Goal: Information Seeking & Learning: Learn about a topic

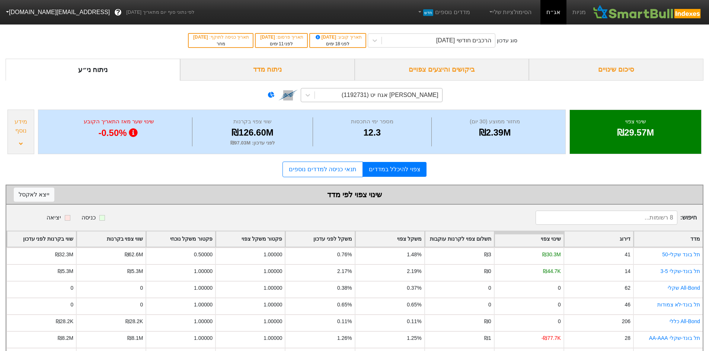
click at [317, 92] on div "[PERSON_NAME] אגח יט (1192731)" at bounding box center [378, 95] width 127 height 13
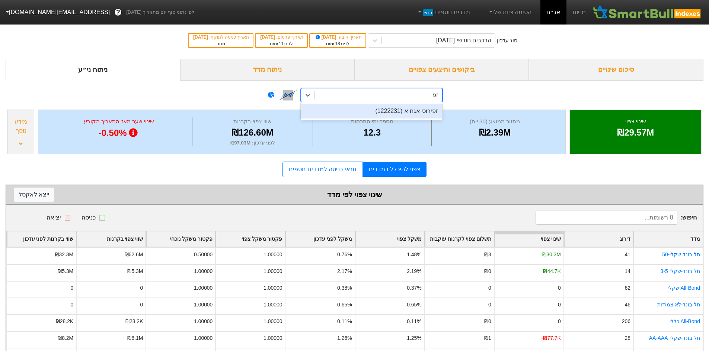
type input "זפיר"
click at [408, 116] on div "זפירוס אגח א (1222231)" at bounding box center [372, 111] width 142 height 15
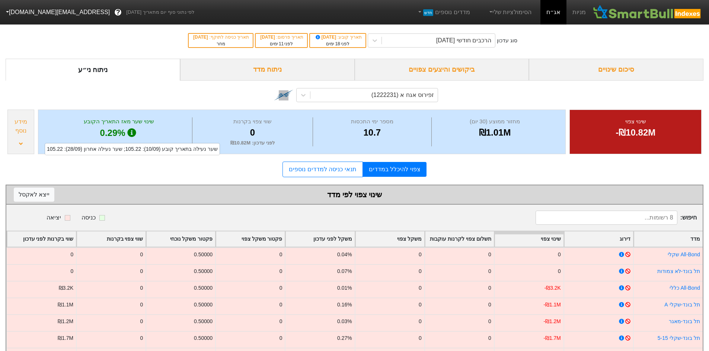
click at [17, 144] on div "מידע נוסף" at bounding box center [20, 132] width 27 height 45
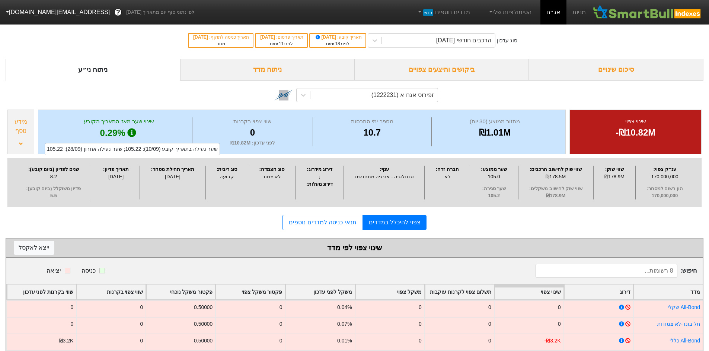
click at [317, 177] on div ";" at bounding box center [319, 176] width 45 height 7
click at [495, 185] on div "שער ממוצע : 105.0 שער סגירה : 105.2" at bounding box center [494, 182] width 48 height 33
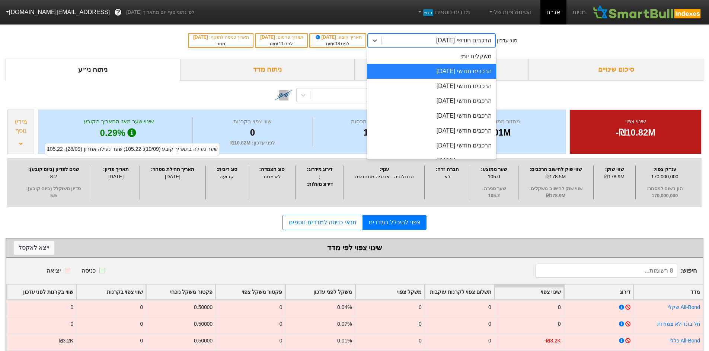
click at [440, 36] on div "הרכבים חודשי [DATE]" at bounding box center [438, 40] width 113 height 13
click at [476, 92] on div "הרכבים חודשי [DATE]" at bounding box center [431, 86] width 129 height 15
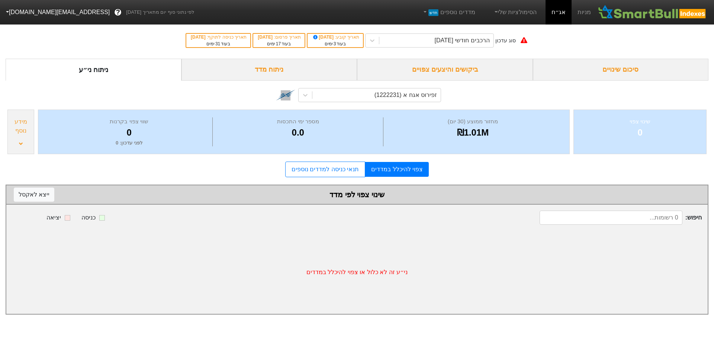
click at [34, 132] on div "שינוי צפוי 0 מחזור ממוצע (30 יום) ₪1.01M מספר ימי התכסות 0.0 שווי צפוי בקרנות 0…" at bounding box center [357, 132] width 703 height 48
click at [27, 132] on div "מידע נוסף" at bounding box center [21, 127] width 22 height 18
